Goal: Transaction & Acquisition: Purchase product/service

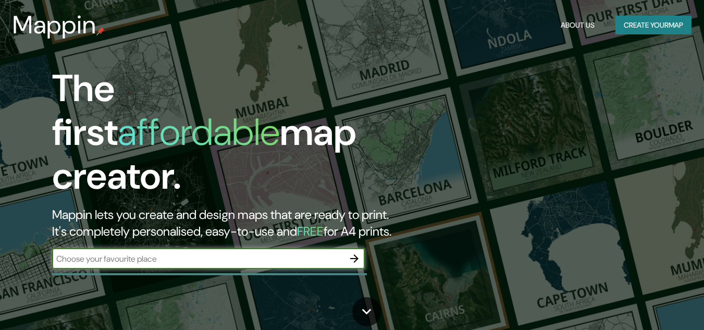
click at [147, 253] on input "text" at bounding box center [198, 259] width 292 height 12
type input "[GEOGRAPHIC_DATA]"
click at [347, 248] on button "button" at bounding box center [354, 258] width 21 height 21
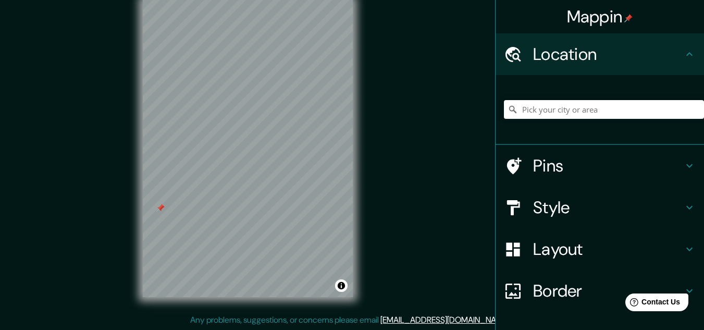
scroll to position [17, 0]
click at [525, 102] on input "Pick your city or area" at bounding box center [604, 109] width 200 height 19
click at [625, 107] on input "[GEOGRAPHIC_DATA], [GEOGRAPHIC_DATA], [GEOGRAPHIC_DATA]" at bounding box center [604, 109] width 200 height 19
drag, startPoint x: 625, startPoint y: 107, endPoint x: 528, endPoint y: 110, distance: 97.4
click at [528, 110] on input "[GEOGRAPHIC_DATA], [GEOGRAPHIC_DATA], [GEOGRAPHIC_DATA]" at bounding box center [604, 109] width 200 height 19
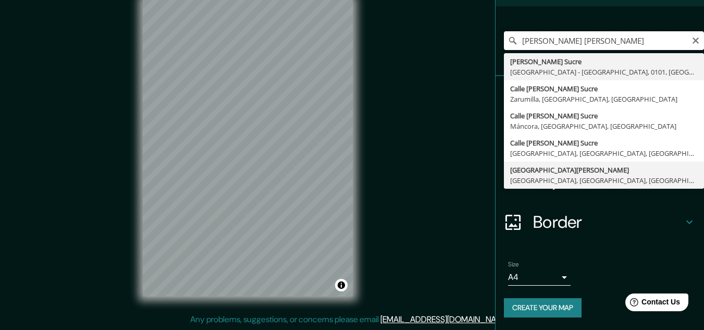
scroll to position [0, 0]
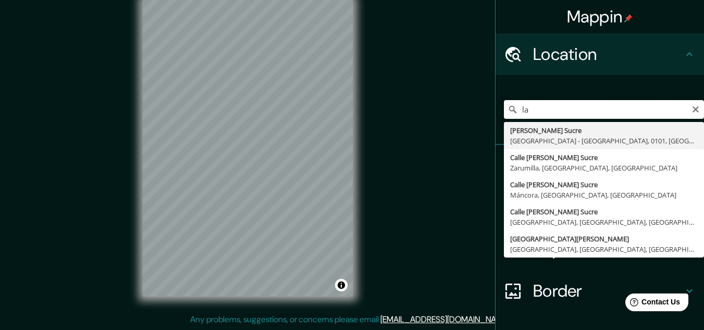
type input "l"
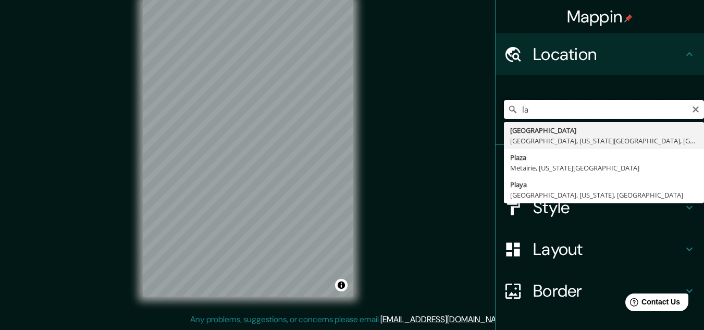
type input "l"
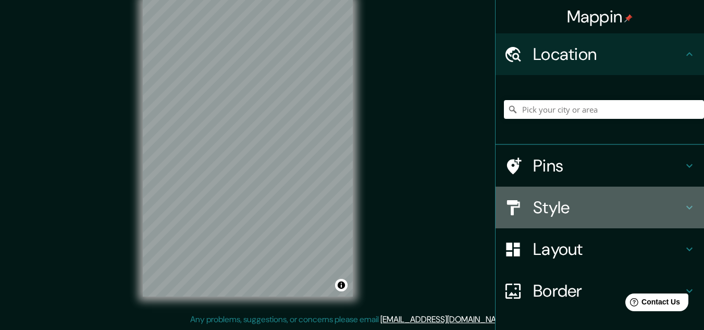
click at [560, 208] on h4 "Style" at bounding box center [608, 207] width 150 height 21
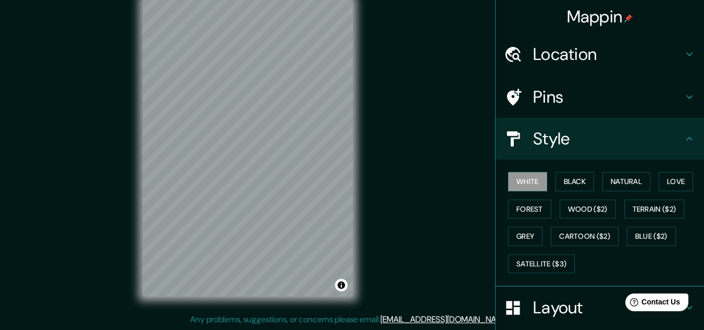
click at [564, 134] on h4 "Style" at bounding box center [608, 138] width 150 height 21
click at [533, 96] on h4 "Pins" at bounding box center [608, 96] width 150 height 21
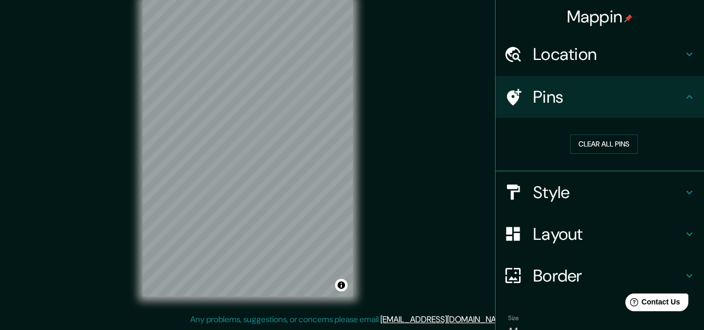
click at [533, 243] on h4 "Layout" at bounding box center [608, 233] width 150 height 21
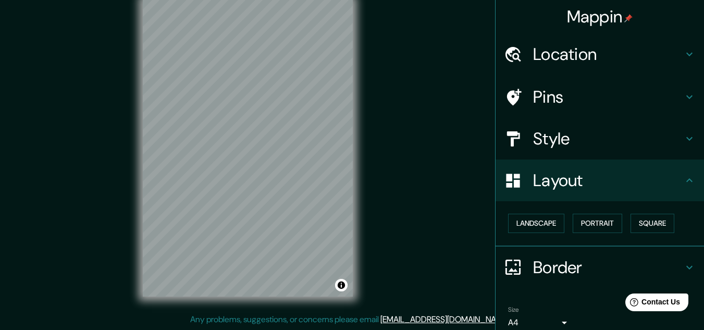
click at [533, 262] on h4 "Border" at bounding box center [608, 267] width 150 height 21
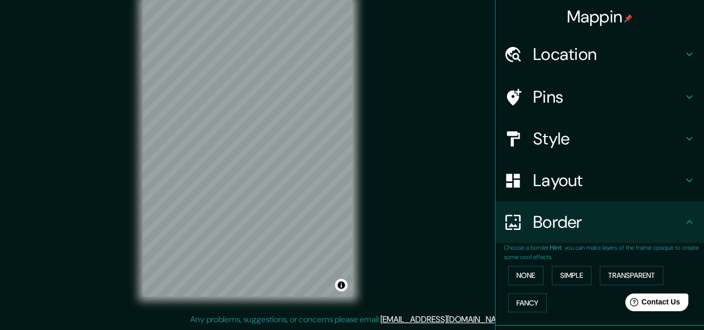
click at [567, 175] on h4 "Layout" at bounding box center [608, 180] width 150 height 21
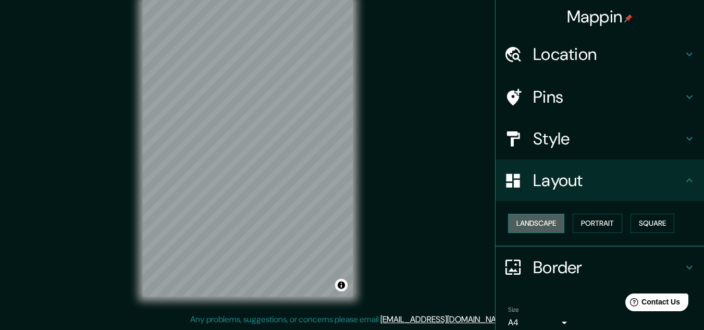
click at [520, 223] on button "Landscape" at bounding box center [536, 223] width 56 height 19
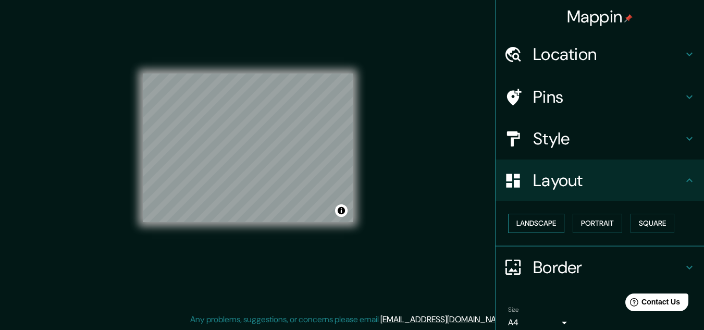
click at [520, 223] on button "Landscape" at bounding box center [536, 223] width 56 height 19
click at [579, 220] on button "Portrait" at bounding box center [596, 223] width 49 height 19
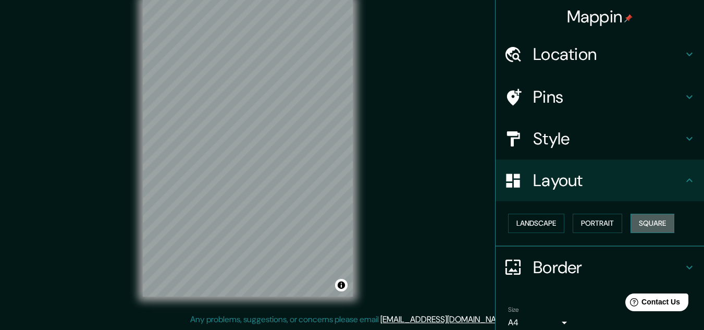
click at [651, 221] on button "Square" at bounding box center [652, 223] width 44 height 19
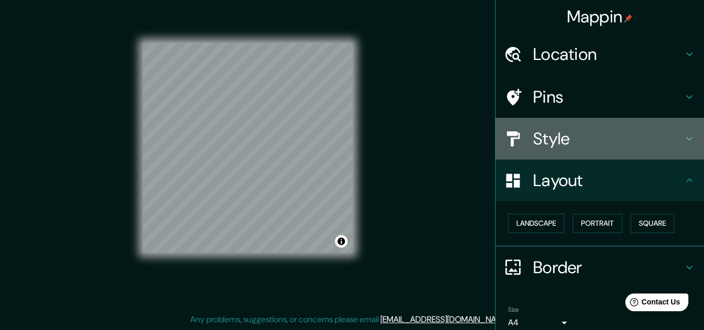
click at [539, 144] on h4 "Style" at bounding box center [608, 138] width 150 height 21
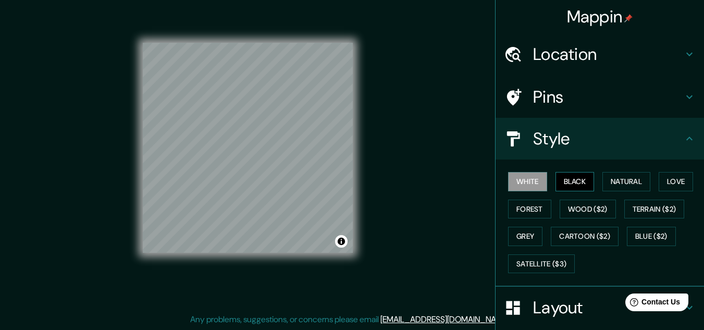
click at [577, 177] on button "Black" at bounding box center [574, 181] width 39 height 19
click at [629, 178] on button "Natural" at bounding box center [626, 181] width 48 height 19
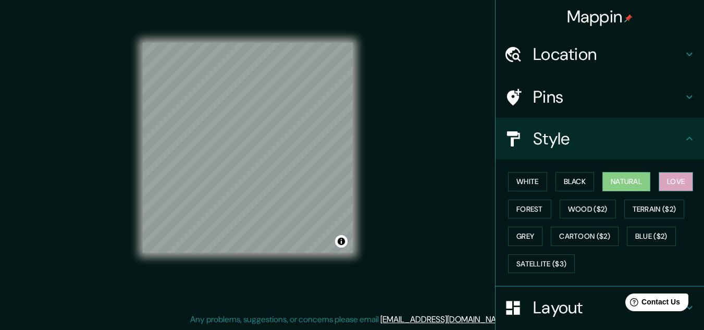
click at [674, 184] on button "Love" at bounding box center [675, 181] width 34 height 19
click at [513, 183] on button "White" at bounding box center [527, 181] width 39 height 19
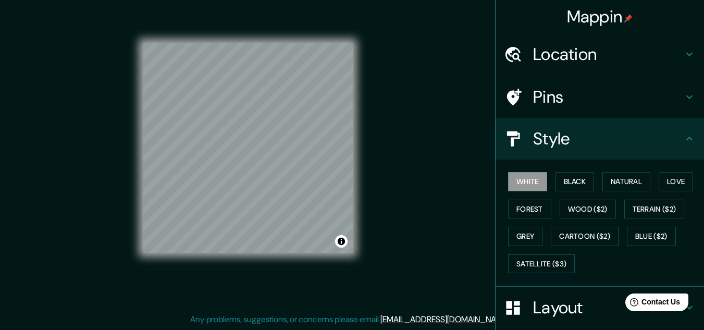
click at [552, 91] on h4 "Pins" at bounding box center [608, 96] width 150 height 21
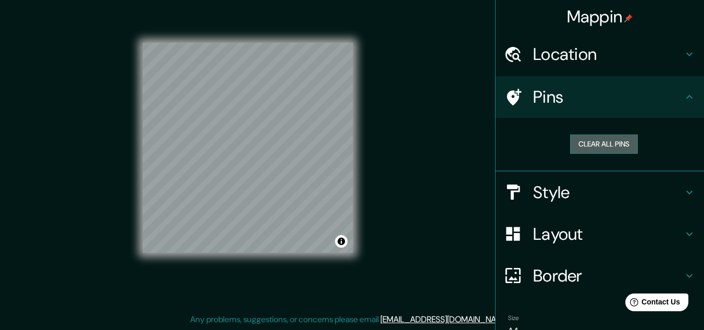
click at [587, 146] on button "Clear all pins" at bounding box center [604, 143] width 68 height 19
click at [570, 47] on h4 "Location" at bounding box center [608, 54] width 150 height 21
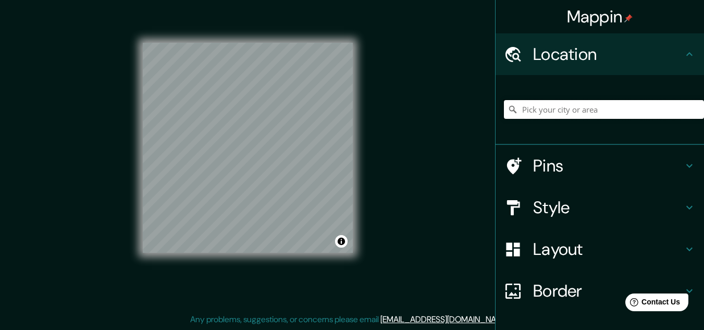
click at [541, 107] on input "Pick your city or area" at bounding box center [604, 109] width 200 height 19
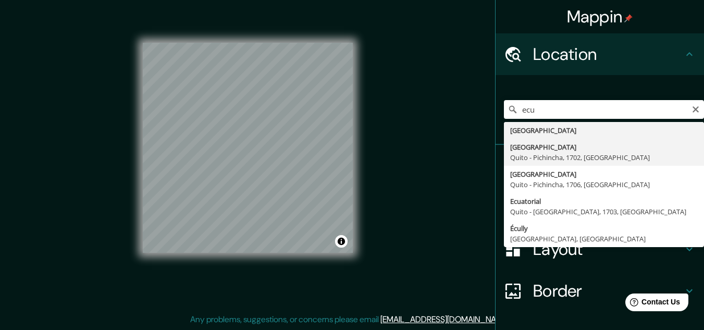
type input "[GEOGRAPHIC_DATA], [GEOGRAPHIC_DATA] - [GEOGRAPHIC_DATA], 1702, [GEOGRAPHIC_DAT…"
